Goal: Information Seeking & Learning: Learn about a topic

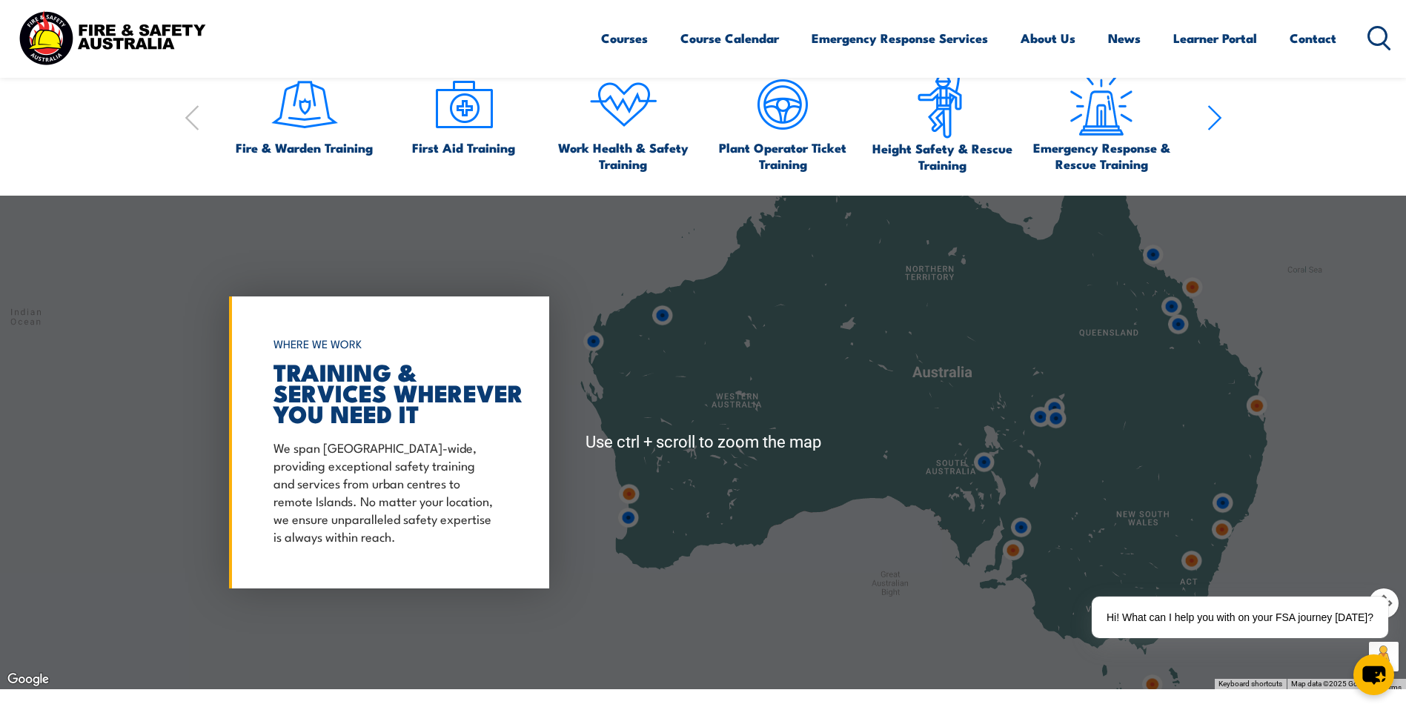
scroll to position [1112, 0]
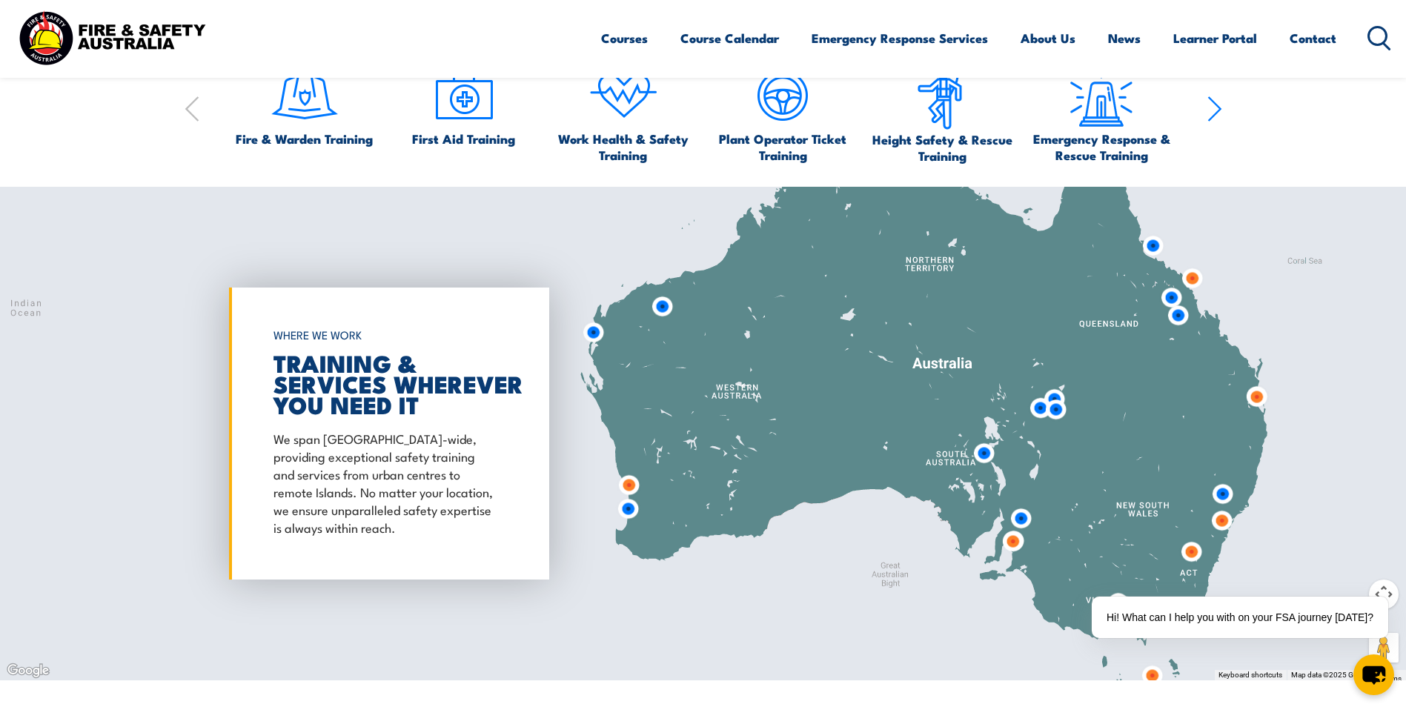
click at [983, 452] on img at bounding box center [983, 453] width 27 height 27
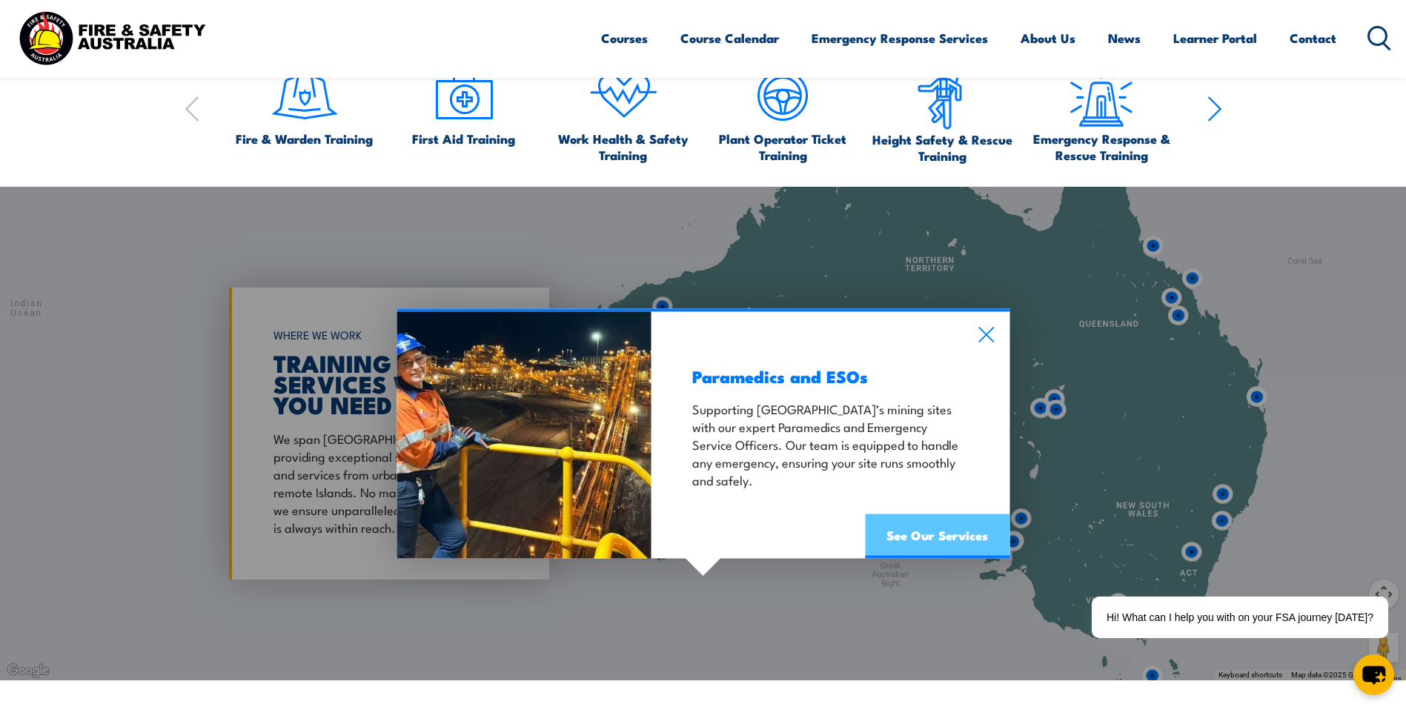
click at [901, 534] on link "See Our Services" at bounding box center [937, 536] width 145 height 44
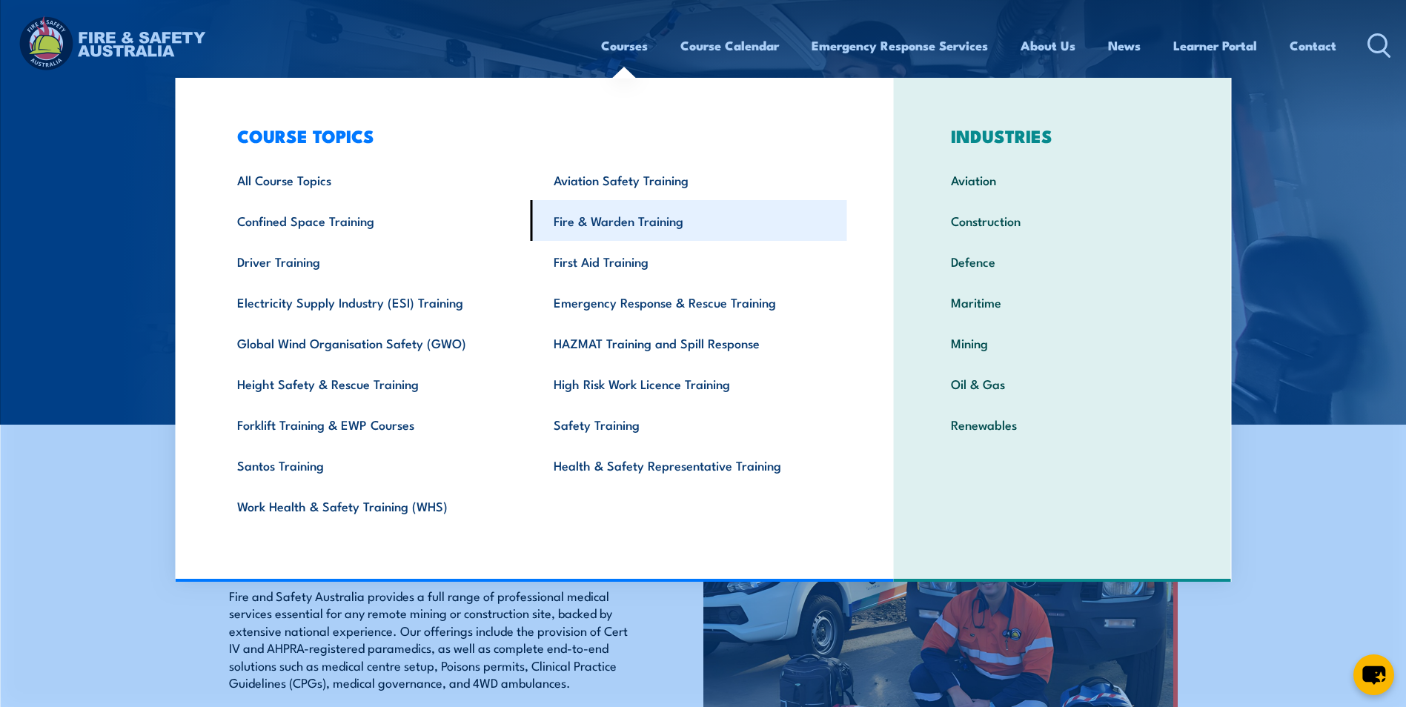
click at [616, 222] on link "Fire & Warden Training" at bounding box center [689, 220] width 317 height 41
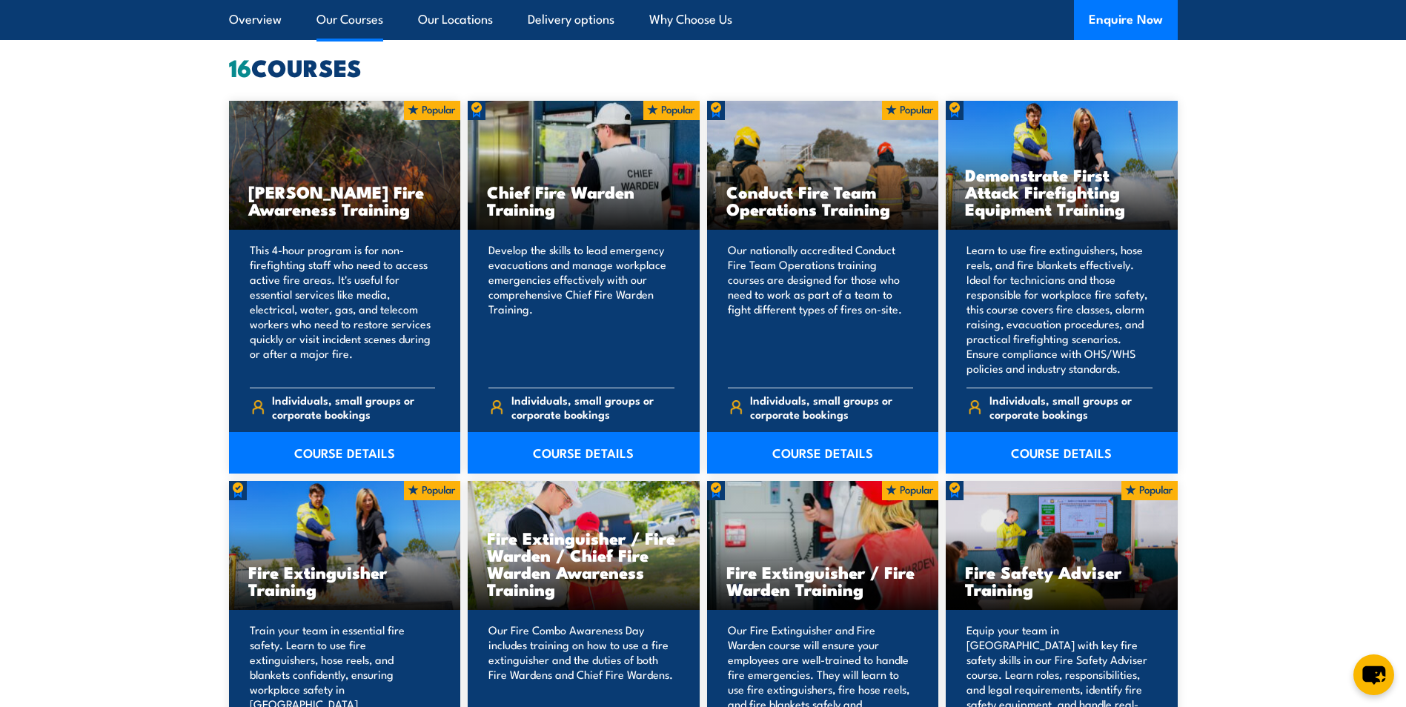
scroll to position [1260, 0]
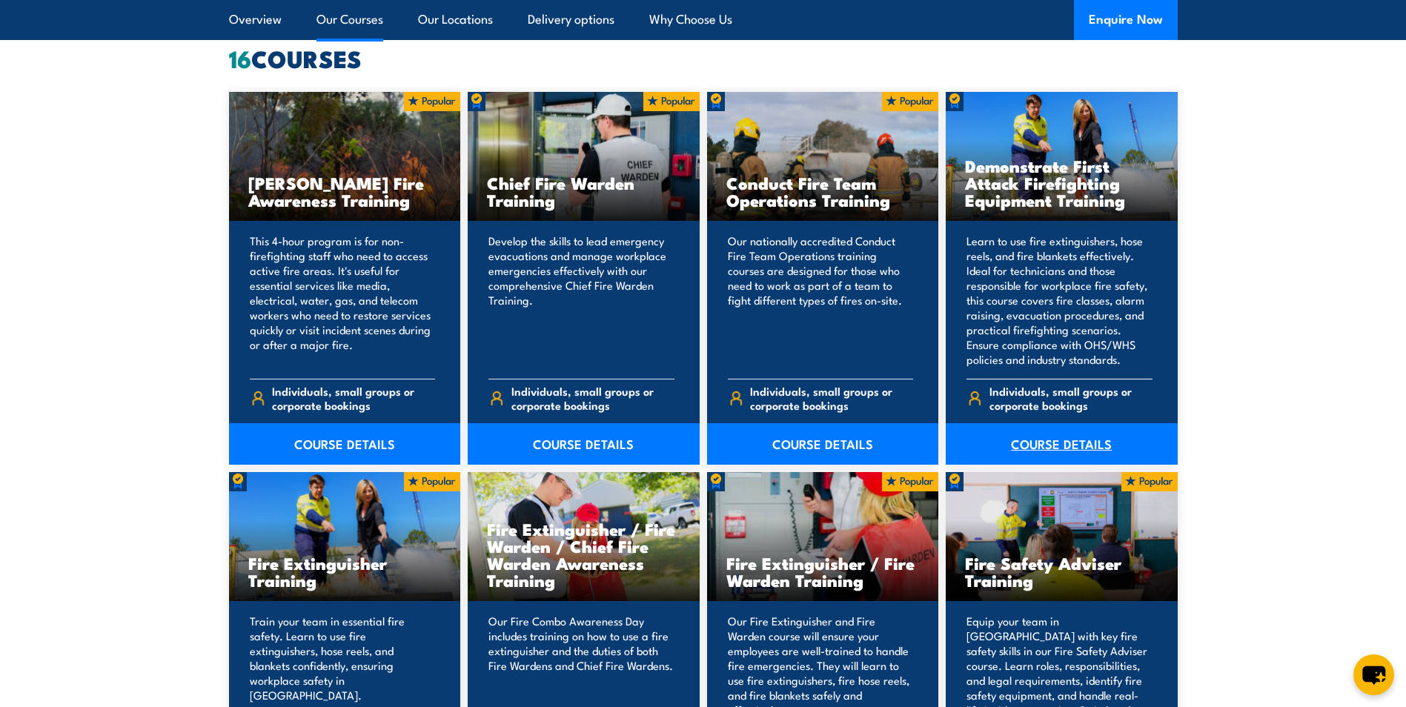
click at [1076, 440] on link "COURSE DETAILS" at bounding box center [1062, 444] width 232 height 42
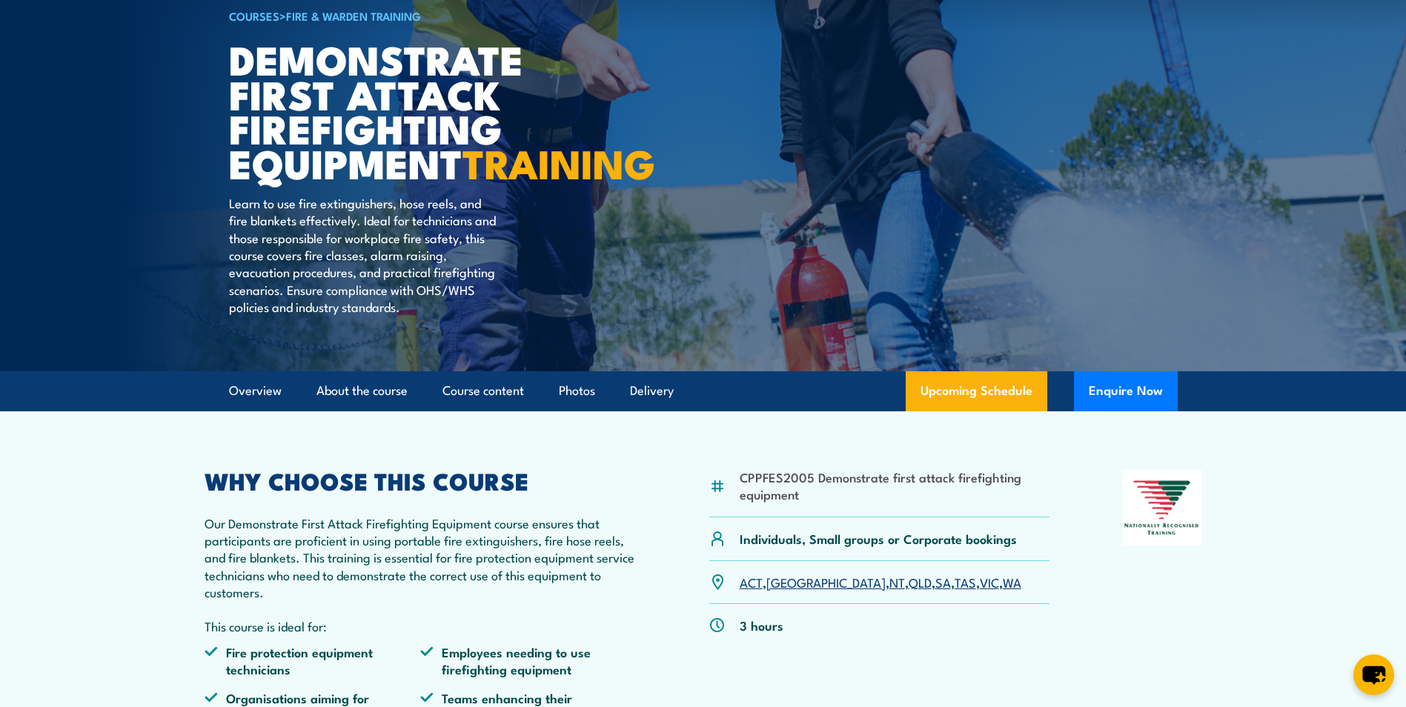
scroll to position [148, 0]
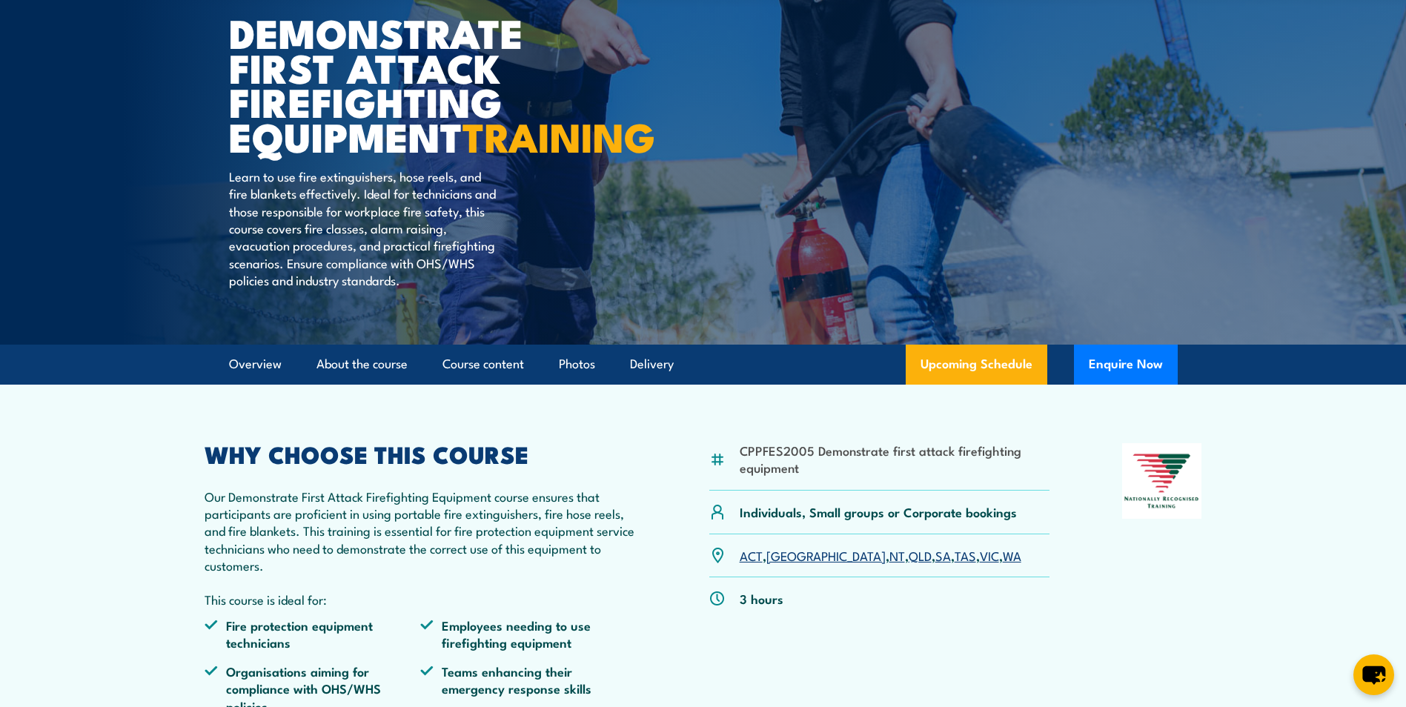
click at [935, 564] on link "SA" at bounding box center [943, 555] width 16 height 18
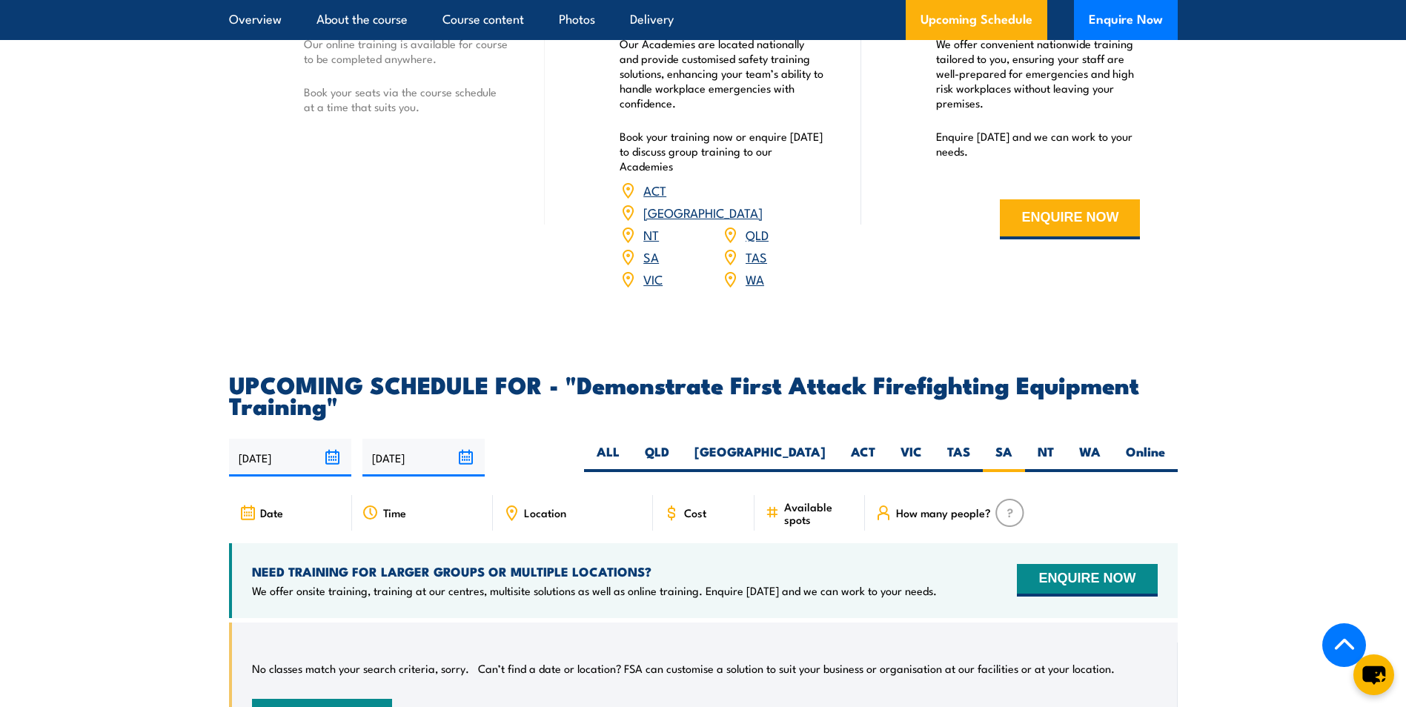
scroll to position [2317, 0]
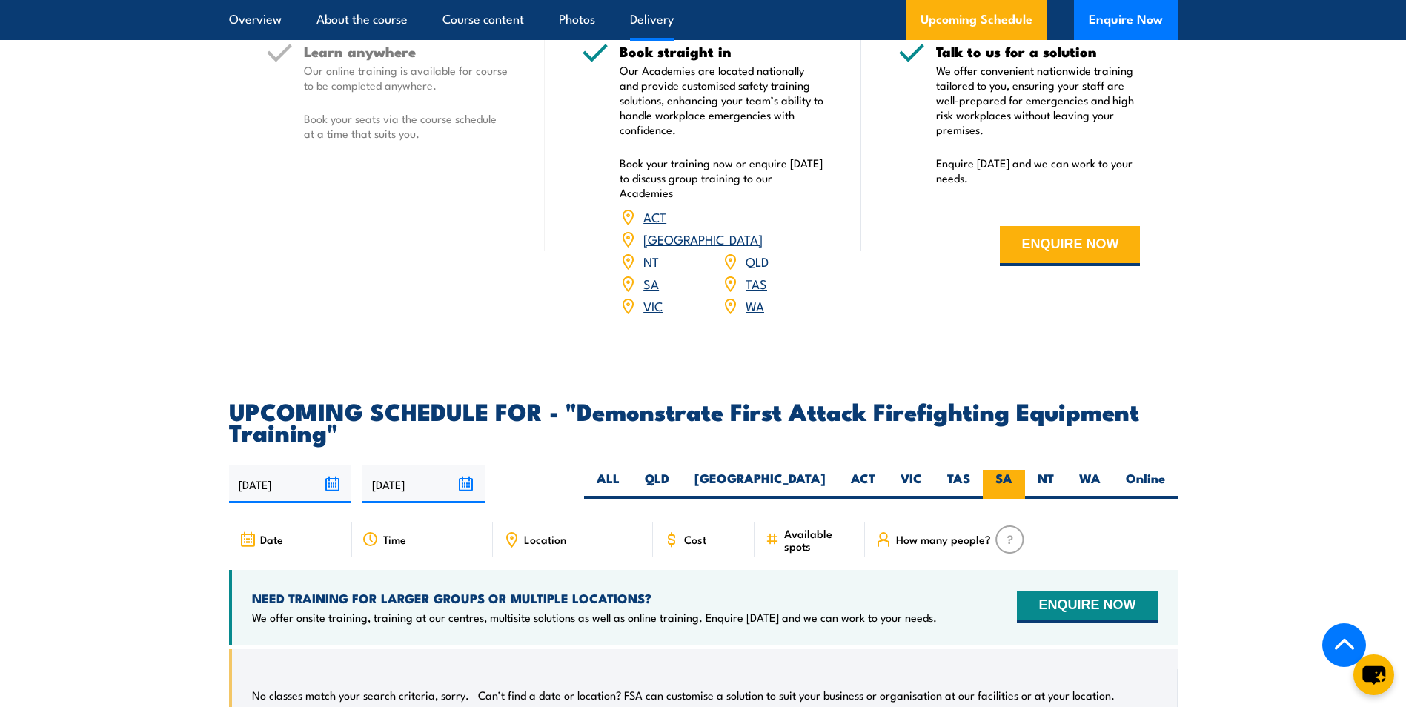
click at [1003, 470] on label "SA" at bounding box center [1004, 484] width 42 height 29
click at [1013, 470] on input "SA" at bounding box center [1018, 475] width 10 height 10
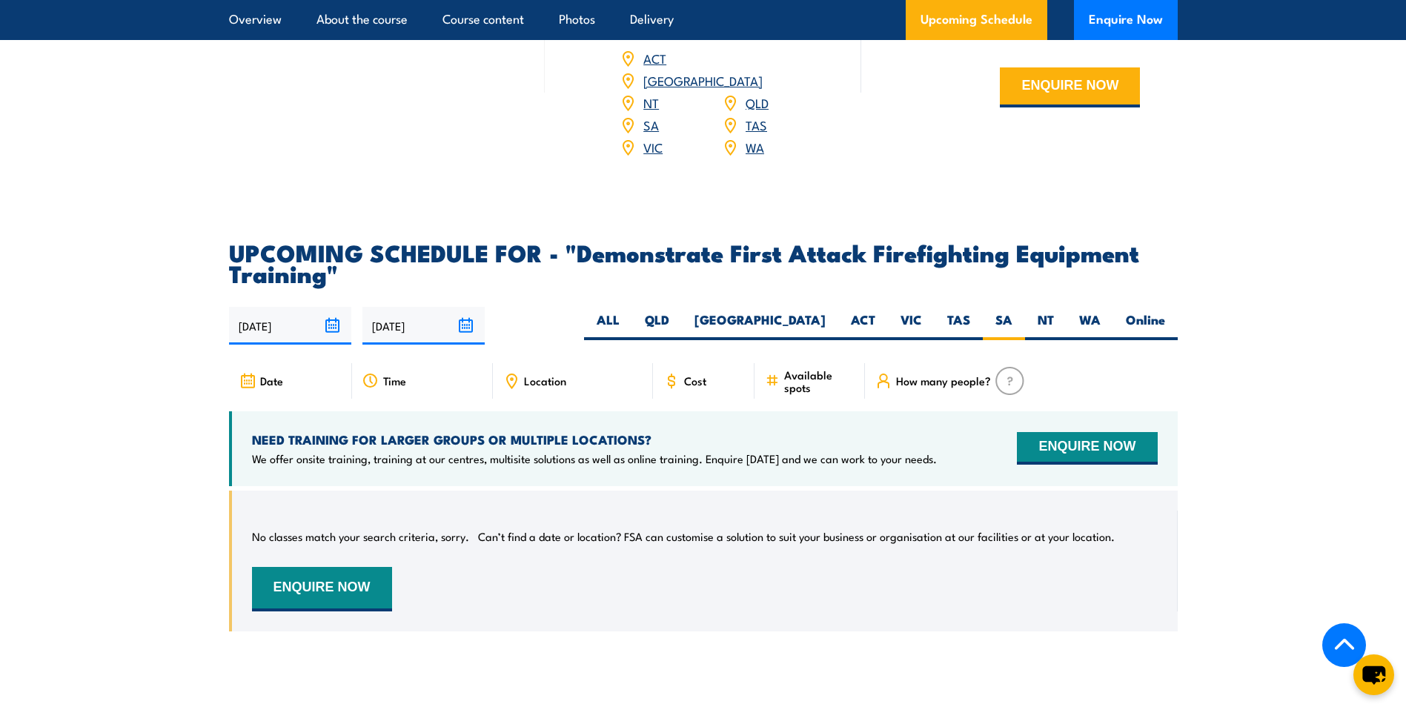
scroll to position [2540, 0]
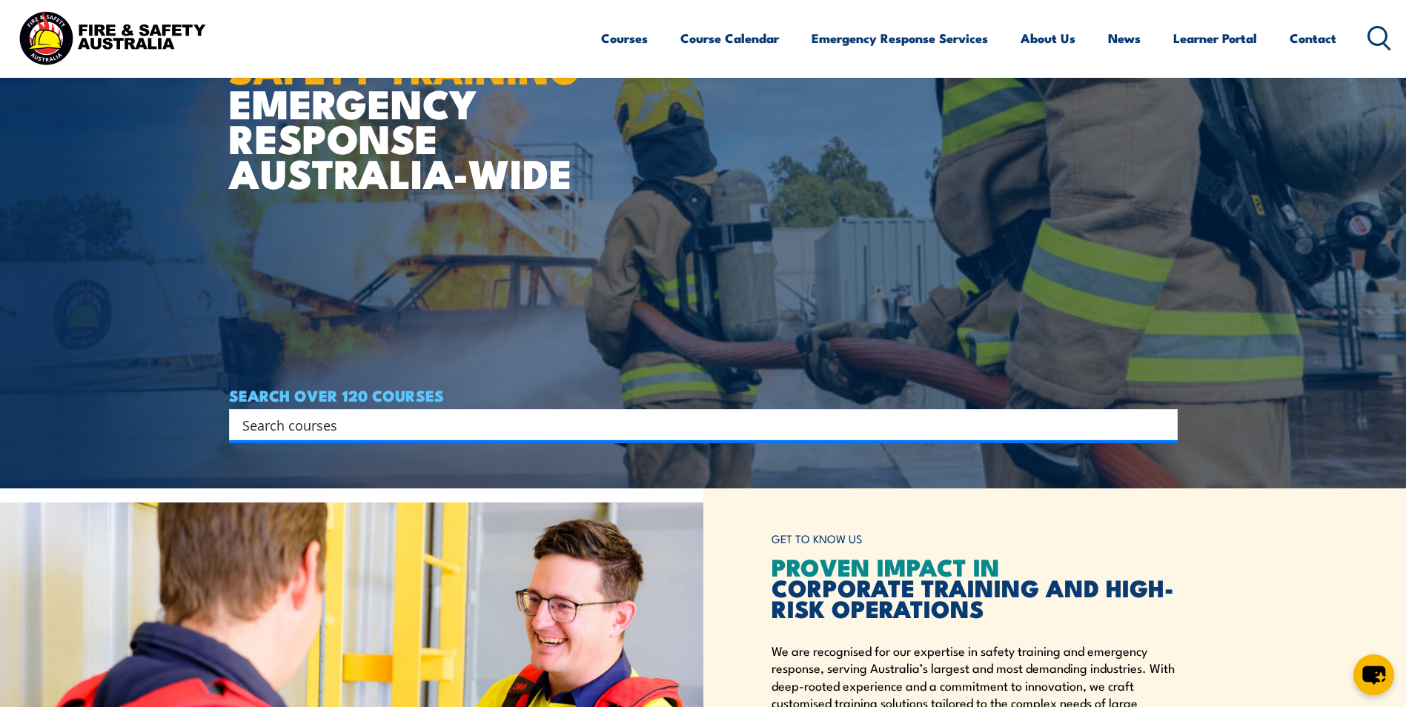
scroll to position [222, 0]
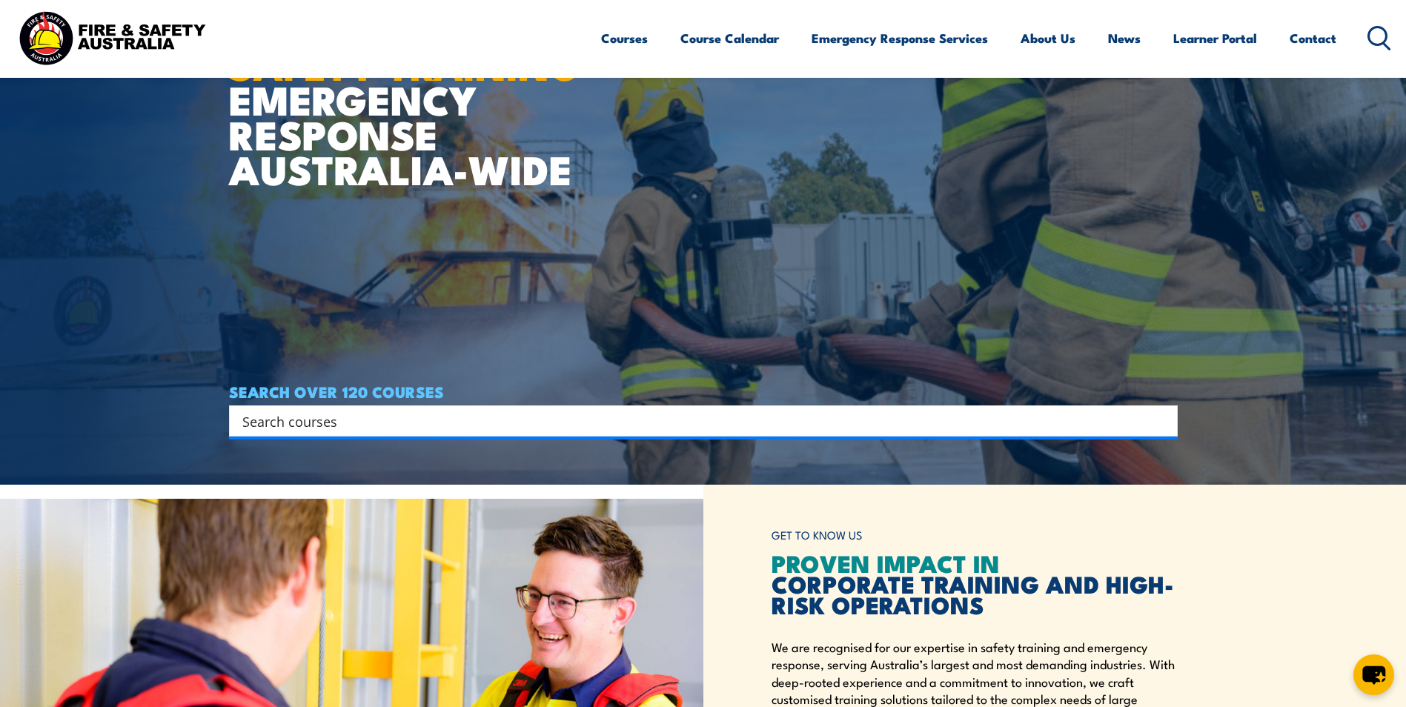
click at [333, 422] on input "Search input" at bounding box center [693, 421] width 903 height 22
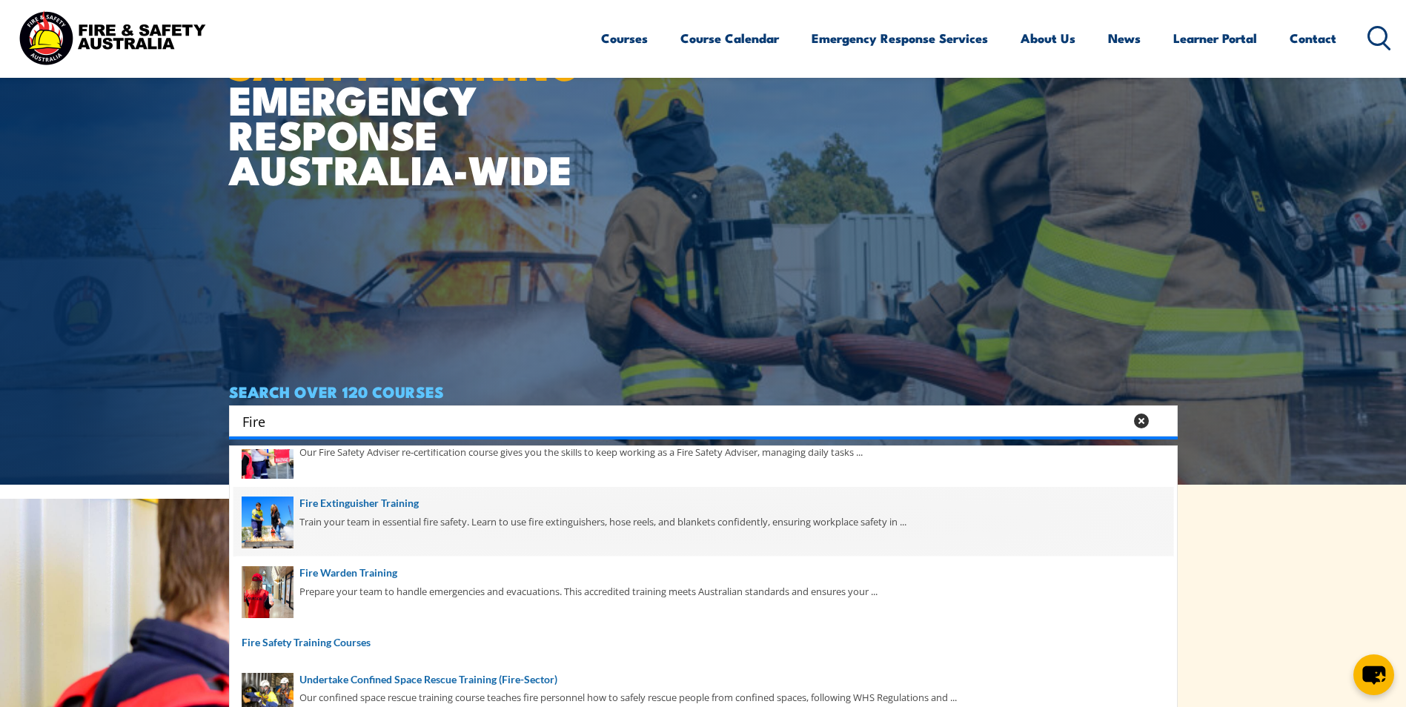
scroll to position [385, 0]
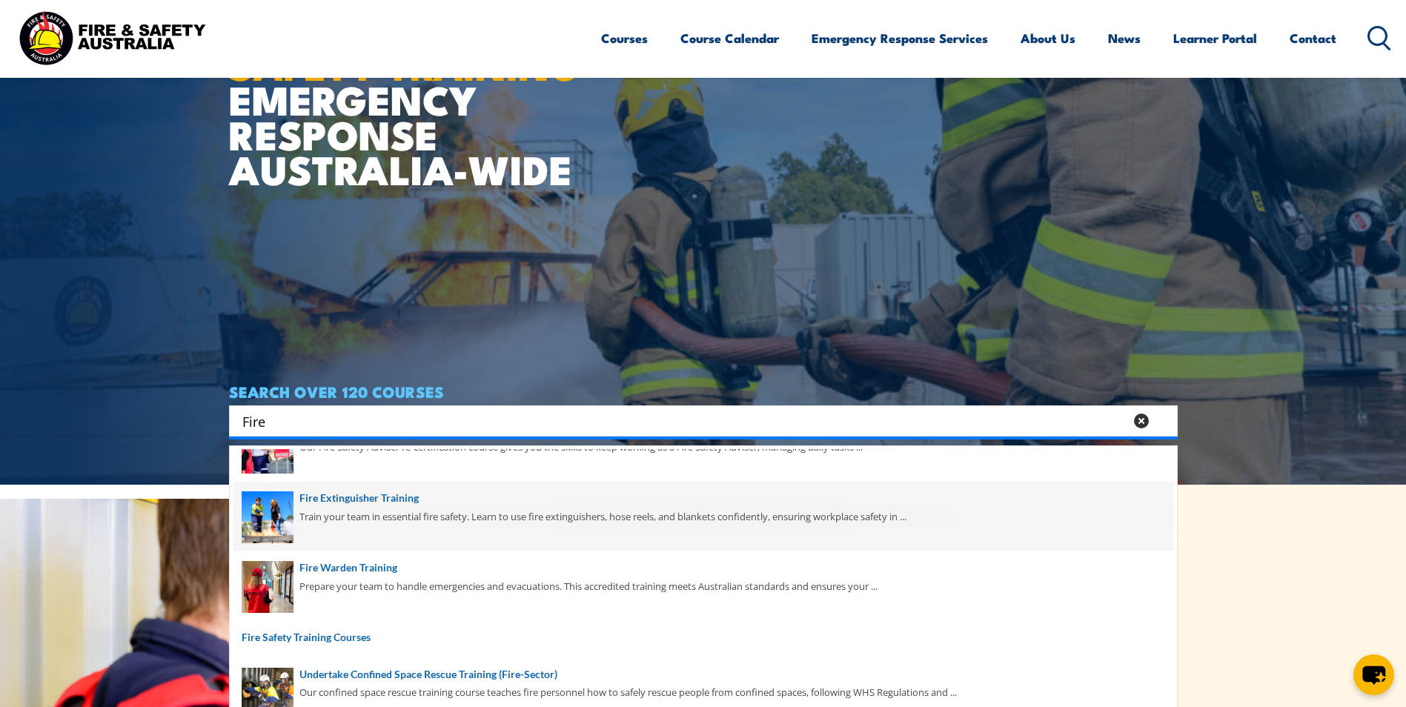
type input "Fire"
click at [385, 494] on span at bounding box center [703, 517] width 940 height 70
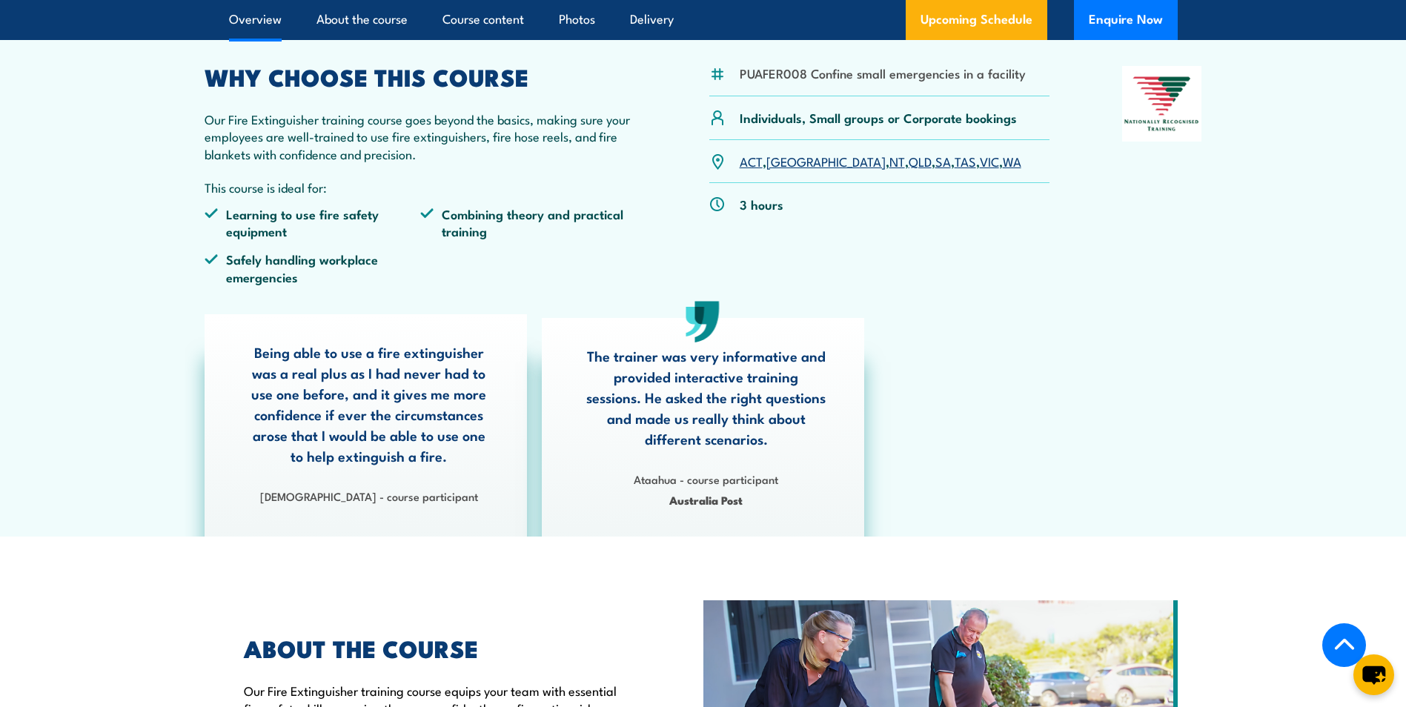
scroll to position [519, 0]
